Goal: Task Accomplishment & Management: Manage account settings

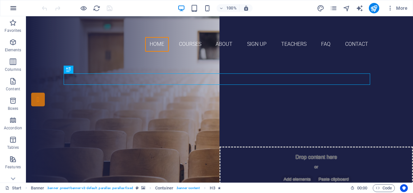
click at [13, 5] on icon "button" at bounding box center [13, 8] width 8 height 8
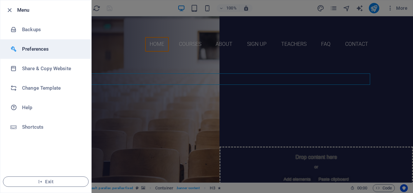
click at [32, 45] on h6 "Preferences" at bounding box center [52, 49] width 60 height 8
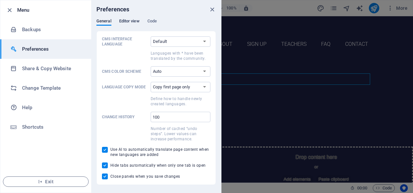
click at [131, 20] on span "Editor view" at bounding box center [129, 21] width 20 height 9
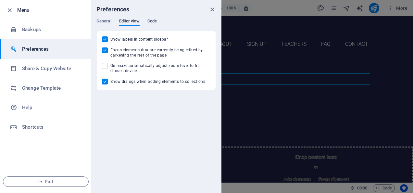
click at [151, 20] on span "Code" at bounding box center [151, 21] width 9 height 9
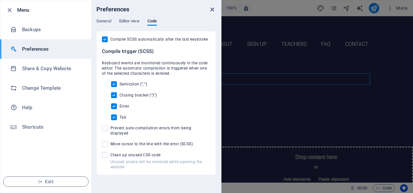
click at [210, 10] on icon "close" at bounding box center [211, 9] width 7 height 7
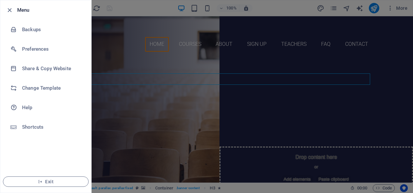
click at [392, 8] on div at bounding box center [206, 96] width 413 height 193
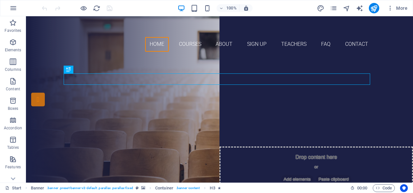
click at [392, 8] on icon "button" at bounding box center [390, 8] width 6 height 6
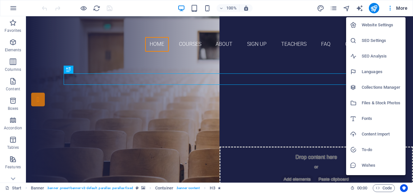
click at [383, 23] on h6 "Website Settings" at bounding box center [382, 25] width 40 height 8
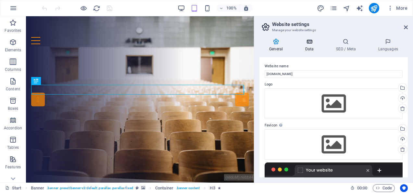
click at [307, 47] on h4 "Data" at bounding box center [310, 45] width 31 height 14
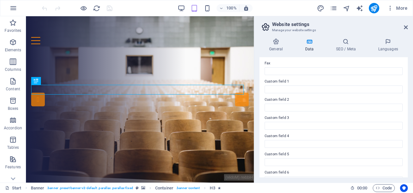
scroll to position [191, 0]
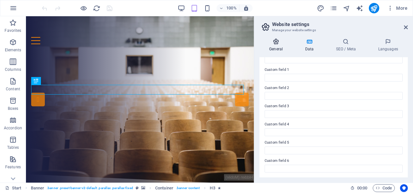
click at [264, 43] on icon at bounding box center [275, 41] width 33 height 6
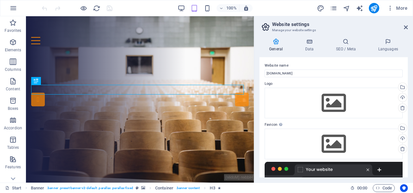
scroll to position [0, 0]
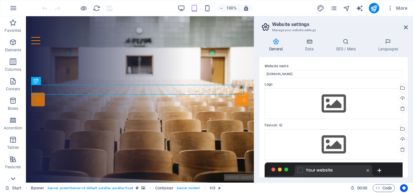
click at [16, 179] on icon at bounding box center [12, 178] width 9 height 9
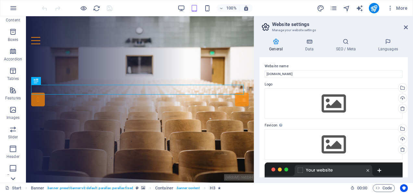
scroll to position [126, 0]
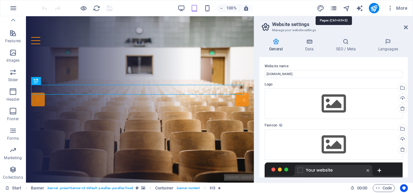
click at [333, 8] on icon "pages" at bounding box center [333, 8] width 7 height 7
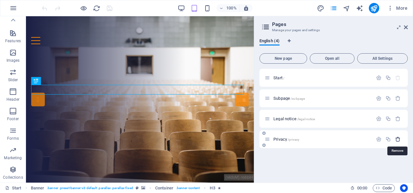
click at [398, 138] on icon "button" at bounding box center [398, 139] width 6 height 6
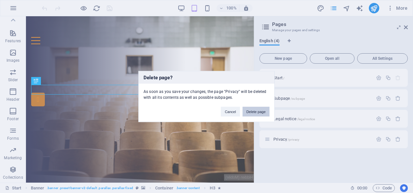
click at [262, 112] on button "Delete page" at bounding box center [255, 112] width 27 height 10
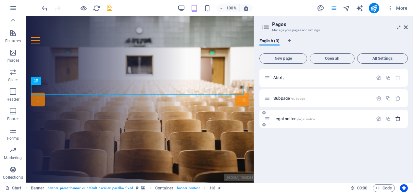
click at [398, 119] on icon "button" at bounding box center [398, 119] width 6 height 6
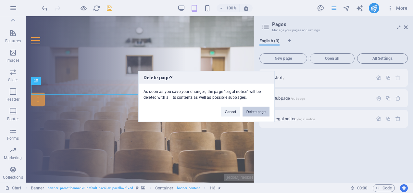
click at [261, 112] on button "Delete page" at bounding box center [255, 112] width 27 height 10
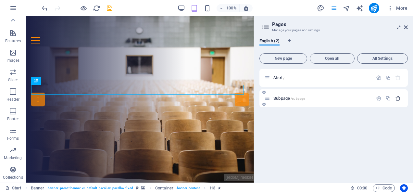
click at [399, 97] on icon "button" at bounding box center [398, 98] width 6 height 6
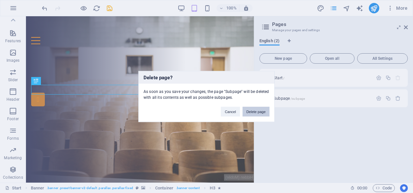
click at [252, 112] on button "Delete page" at bounding box center [255, 112] width 27 height 10
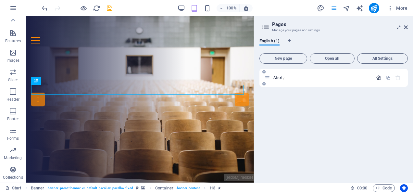
click at [378, 80] on icon "button" at bounding box center [379, 78] width 6 height 6
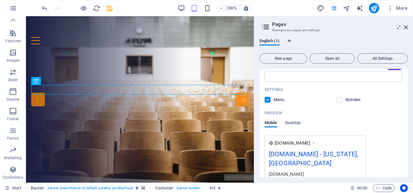
scroll to position [163, 0]
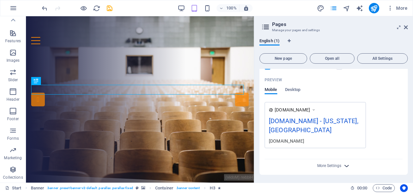
click at [347, 166] on icon "button" at bounding box center [346, 165] width 7 height 7
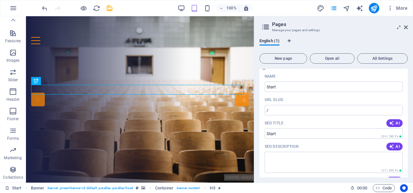
scroll to position [0, 0]
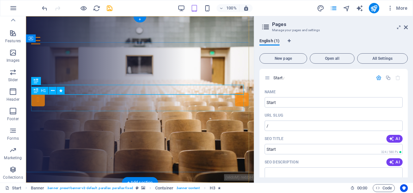
click at [223, 107] on div "Join our Language School" at bounding box center [139, 98] width 217 height 17
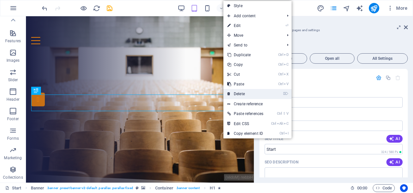
click at [239, 96] on link "⌦ Delete" at bounding box center [245, 94] width 44 height 10
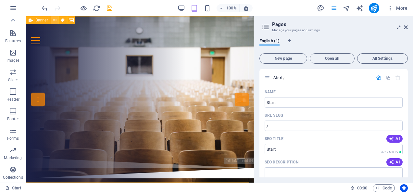
click at [53, 19] on icon at bounding box center [55, 20] width 4 height 7
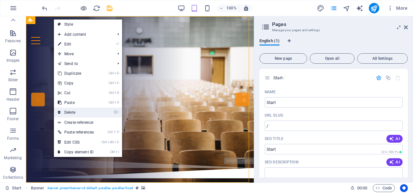
click at [78, 109] on link "⌦ Delete" at bounding box center [76, 112] width 44 height 10
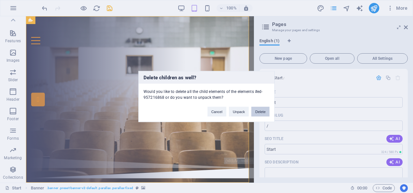
click at [258, 110] on button "Delete" at bounding box center [260, 112] width 18 height 10
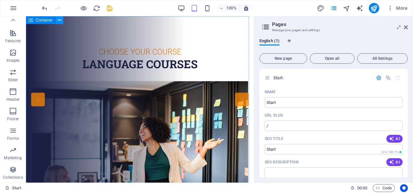
click at [59, 21] on icon at bounding box center [60, 20] width 4 height 7
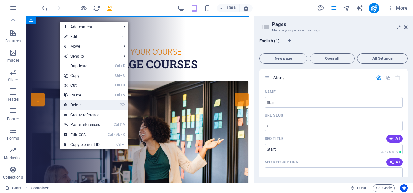
click at [90, 105] on link "⌦ Delete" at bounding box center [82, 105] width 44 height 10
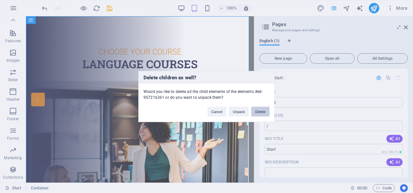
click at [258, 107] on button "Delete" at bounding box center [260, 112] width 18 height 10
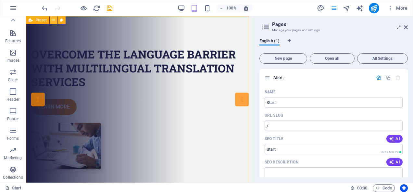
click at [56, 21] on button at bounding box center [54, 20] width 8 height 8
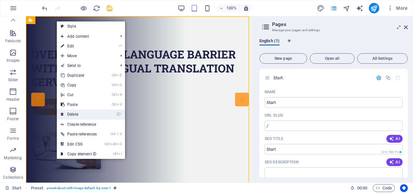
click at [104, 112] on li "⌦ Delete" at bounding box center [91, 114] width 68 height 10
click at [77, 115] on link "⌦ Delete" at bounding box center [79, 114] width 44 height 10
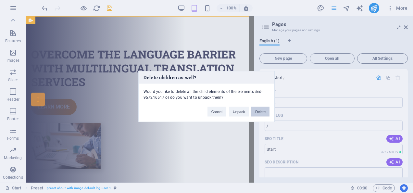
click at [258, 110] on button "Delete" at bounding box center [260, 112] width 18 height 10
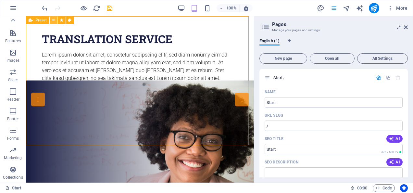
click at [55, 19] on icon at bounding box center [54, 20] width 4 height 7
click at [55, 20] on icon at bounding box center [54, 20] width 4 height 7
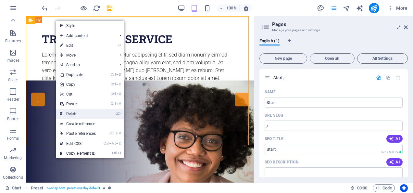
click at [94, 112] on link "⌦ Delete" at bounding box center [78, 114] width 44 height 10
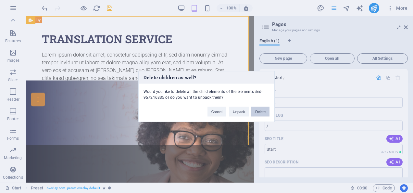
click at [258, 112] on button "Delete" at bounding box center [260, 112] width 18 height 10
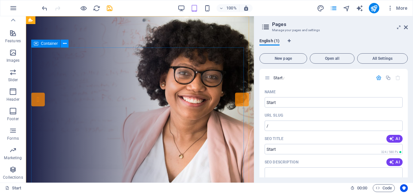
click at [65, 43] on icon at bounding box center [65, 43] width 4 height 7
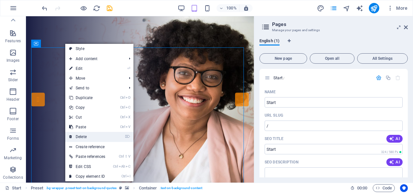
click at [114, 134] on li "⌦ Delete" at bounding box center [99, 137] width 68 height 10
click at [124, 136] on li "⌦ Delete" at bounding box center [99, 137] width 68 height 10
click at [84, 136] on link "⌦ Delete" at bounding box center [87, 137] width 44 height 10
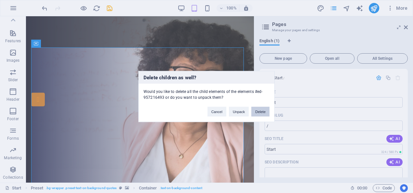
click at [259, 111] on button "Delete" at bounding box center [260, 112] width 18 height 10
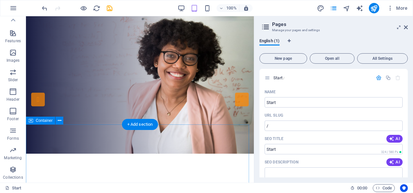
click at [61, 119] on button at bounding box center [59, 121] width 8 height 8
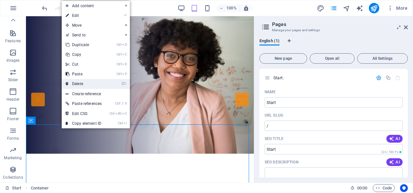
click at [91, 82] on link "⌦ Delete" at bounding box center [84, 84] width 44 height 10
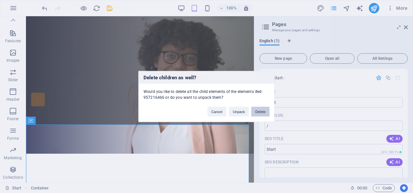
click at [264, 110] on button "Delete" at bounding box center [260, 112] width 18 height 10
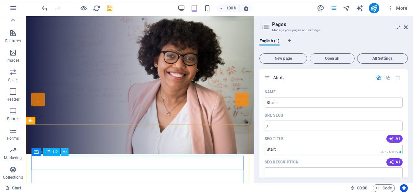
click at [65, 151] on icon at bounding box center [65, 152] width 4 height 7
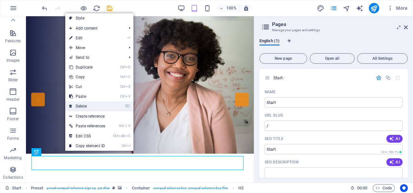
click at [94, 107] on link "⌦ Delete" at bounding box center [87, 106] width 44 height 10
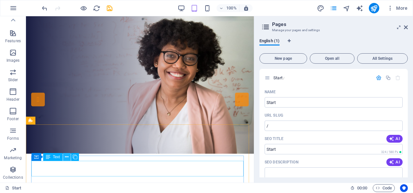
click at [66, 157] on icon at bounding box center [67, 156] width 4 height 7
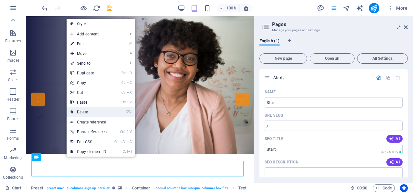
click at [85, 111] on link "⌦ Delete" at bounding box center [89, 112] width 44 height 10
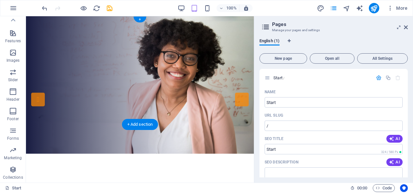
click at [73, 34] on figure at bounding box center [140, 84] width 228 height 137
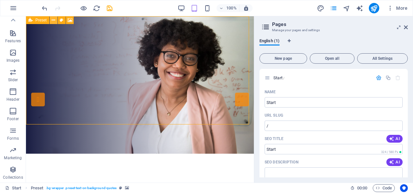
click at [55, 18] on icon at bounding box center [54, 20] width 4 height 7
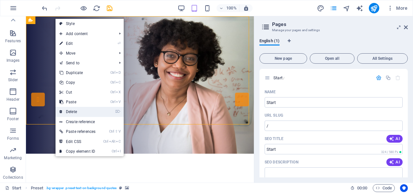
click at [85, 109] on link "⌦ Delete" at bounding box center [77, 112] width 44 height 10
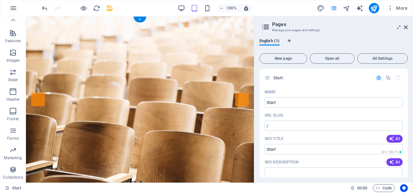
click at [49, 27] on figure at bounding box center [140, 127] width 228 height 223
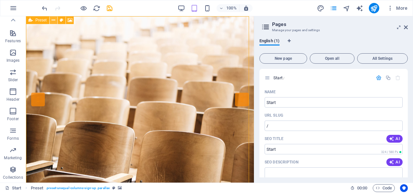
click at [55, 18] on icon at bounding box center [54, 20] width 4 height 7
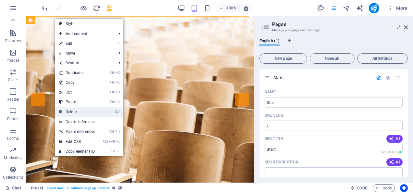
click at [90, 113] on link "⌦ Delete" at bounding box center [77, 112] width 44 height 10
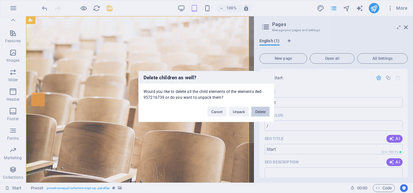
click at [259, 112] on button "Delete" at bounding box center [260, 112] width 18 height 10
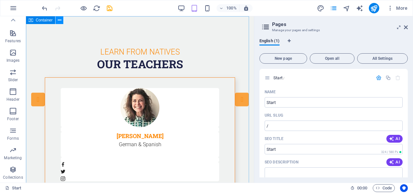
click at [58, 19] on icon at bounding box center [60, 20] width 4 height 7
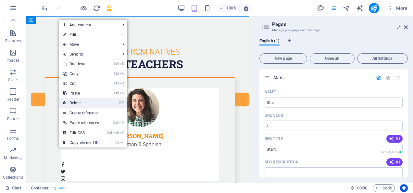
click at [83, 100] on link "⌦ Delete" at bounding box center [81, 103] width 44 height 10
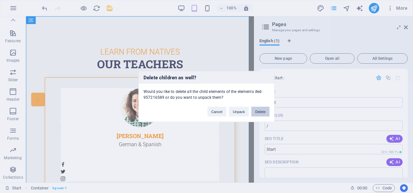
click at [265, 112] on button "Delete" at bounding box center [260, 112] width 18 height 10
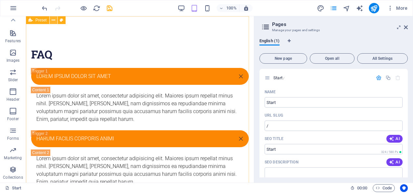
click at [55, 21] on button at bounding box center [54, 20] width 8 height 8
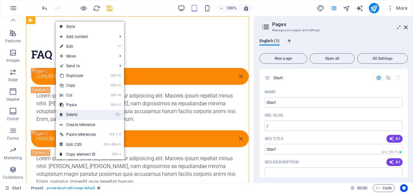
click at [86, 112] on link "⌦ Delete" at bounding box center [78, 115] width 44 height 10
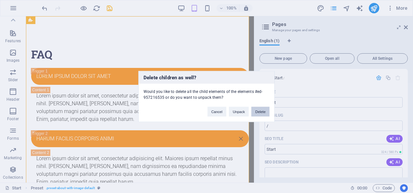
click at [257, 112] on button "Delete" at bounding box center [260, 112] width 18 height 10
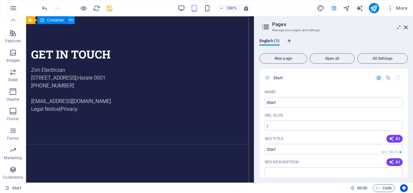
click at [71, 20] on icon at bounding box center [71, 20] width 4 height 7
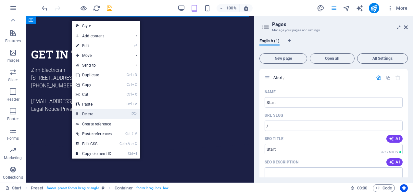
click at [97, 110] on link "⌦ Delete" at bounding box center [94, 114] width 44 height 10
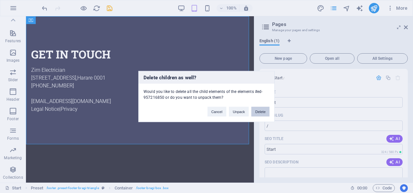
click at [259, 109] on button "Delete" at bounding box center [260, 112] width 18 height 10
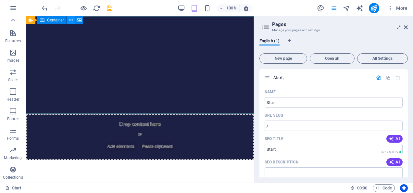
click at [69, 19] on icon at bounding box center [71, 20] width 4 height 7
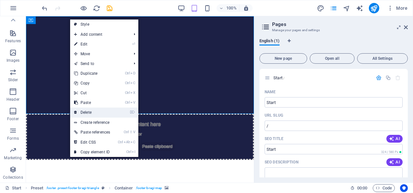
click at [100, 114] on link "⌦ Delete" at bounding box center [92, 112] width 44 height 10
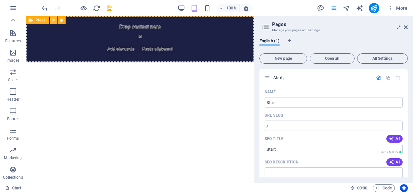
click at [53, 19] on icon at bounding box center [54, 20] width 4 height 7
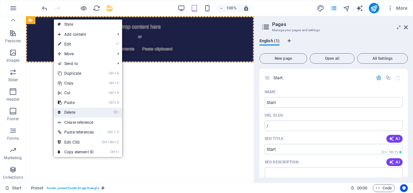
click at [86, 110] on link "⌦ Delete" at bounding box center [76, 112] width 44 height 10
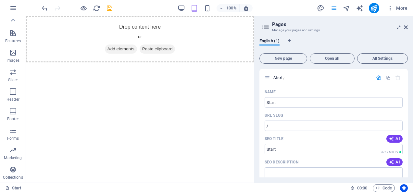
click at [123, 62] on html "Skip to main content Drop content here or Add elements Paste clipboard" at bounding box center [140, 39] width 228 height 46
click at [404, 27] on icon at bounding box center [406, 27] width 4 height 5
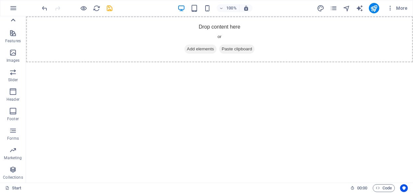
click at [13, 19] on icon at bounding box center [13, 19] width 5 height 3
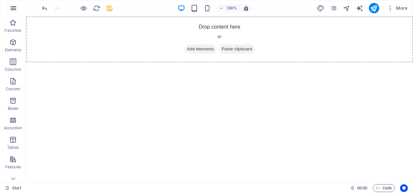
click at [17, 6] on icon "button" at bounding box center [13, 8] width 8 height 8
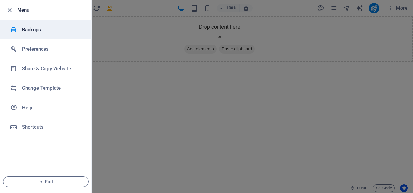
click at [30, 33] on h6 "Backups" at bounding box center [52, 30] width 60 height 8
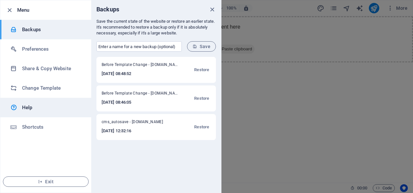
click at [24, 110] on h6 "Help" at bounding box center [52, 108] width 60 height 8
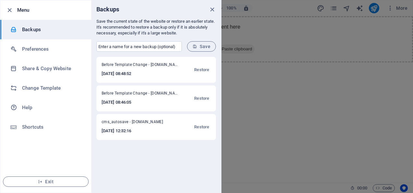
click at [213, 9] on icon "close" at bounding box center [211, 9] width 7 height 7
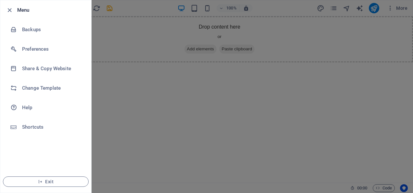
click at [309, 35] on div at bounding box center [206, 96] width 413 height 193
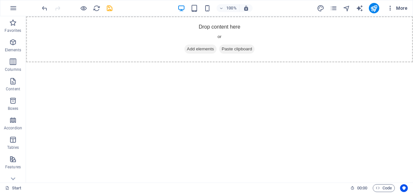
click at [390, 6] on icon "button" at bounding box center [390, 8] width 6 height 6
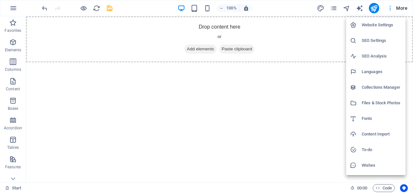
click at [390, 6] on div at bounding box center [206, 96] width 413 height 193
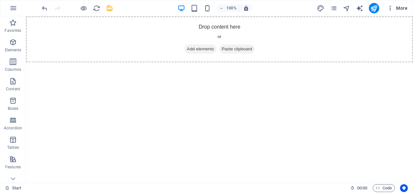
click at [401, 6] on span "More" at bounding box center [397, 8] width 20 height 6
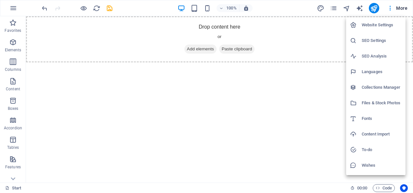
click at [371, 101] on h6 "Files & Stock Photos" at bounding box center [382, 103] width 40 height 8
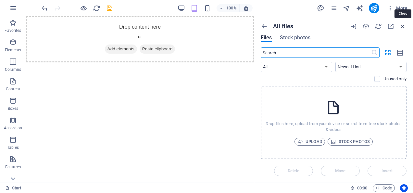
click at [402, 26] on icon "button" at bounding box center [402, 26] width 7 height 7
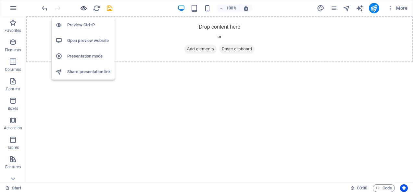
click at [84, 9] on icon "button" at bounding box center [83, 8] width 7 height 7
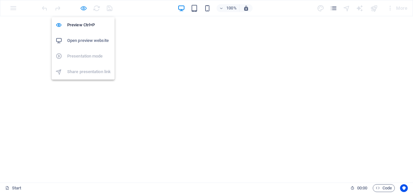
click at [83, 10] on icon "button" at bounding box center [83, 8] width 7 height 7
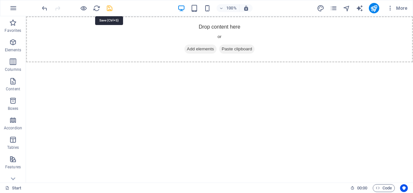
click at [107, 9] on icon "save" at bounding box center [109, 8] width 7 height 7
click at [348, 10] on icon "navigator" at bounding box center [346, 8] width 7 height 7
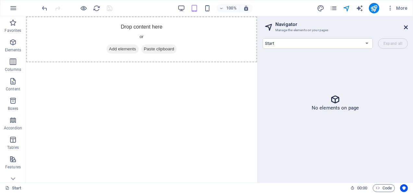
click at [404, 28] on icon at bounding box center [406, 27] width 4 height 5
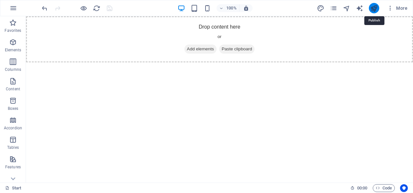
click at [374, 11] on icon "publish" at bounding box center [373, 8] width 7 height 7
click at [13, 179] on icon at bounding box center [13, 178] width 5 height 3
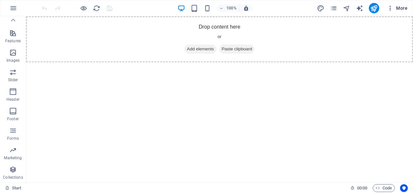
click at [390, 8] on icon "button" at bounding box center [390, 8] width 6 height 6
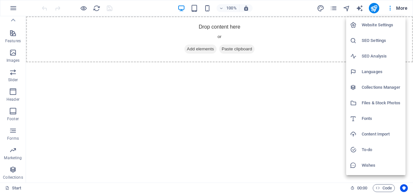
click at [404, 188] on div at bounding box center [206, 96] width 413 height 193
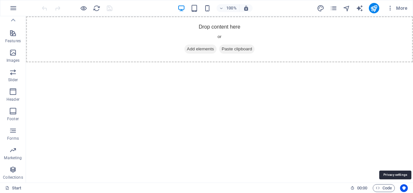
click at [404, 188] on icon "Usercentrics" at bounding box center [403, 188] width 5 height 5
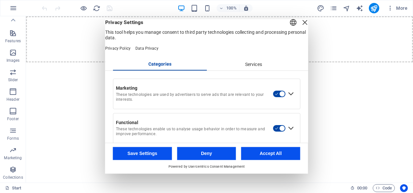
scroll to position [45, 0]
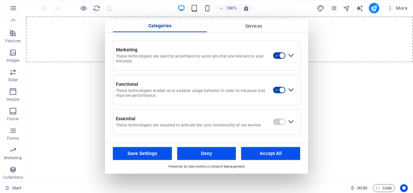
click at [221, 158] on button "Deny" at bounding box center [206, 153] width 59 height 13
